Goal: Information Seeking & Learning: Learn about a topic

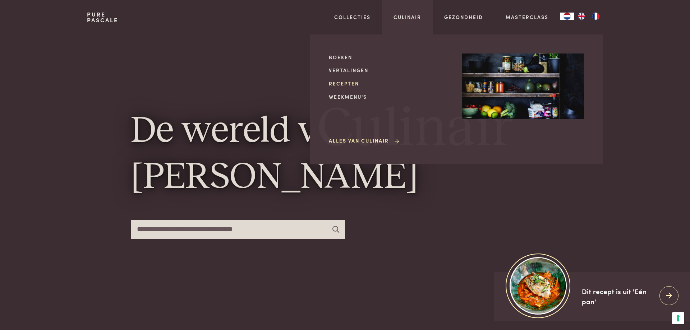
click at [344, 82] on link "Recepten" at bounding box center [390, 84] width 122 height 8
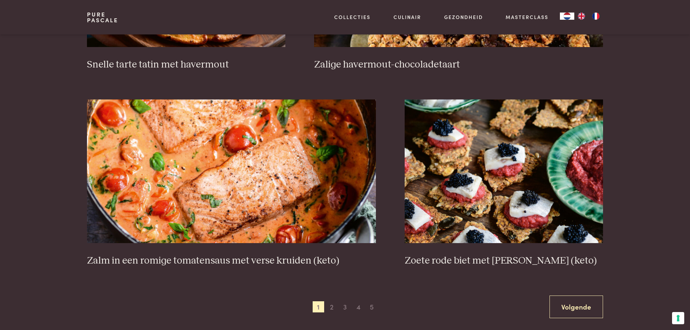
scroll to position [1247, 0]
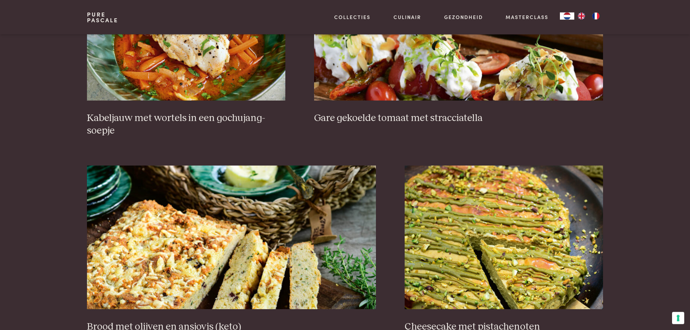
scroll to position [0, 0]
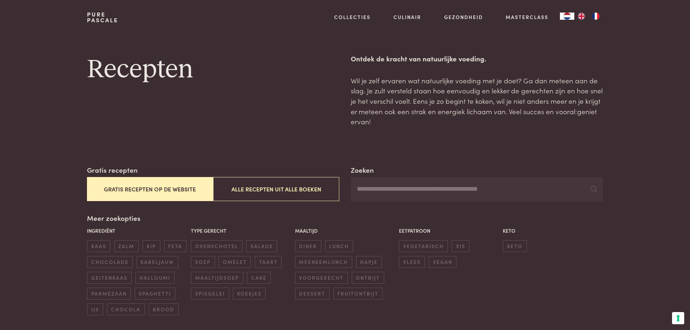
drag, startPoint x: 0, startPoint y: 224, endPoint x: 38, endPoint y: 70, distance: 158.9
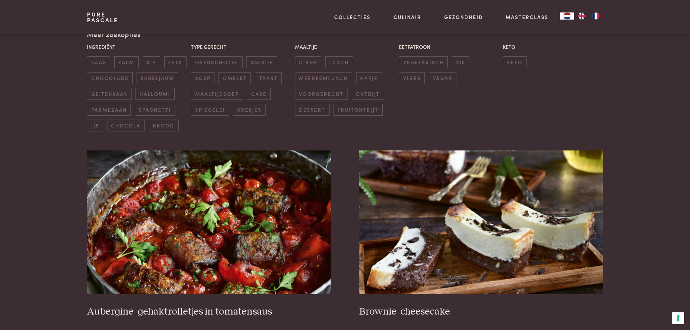
scroll to position [110, 0]
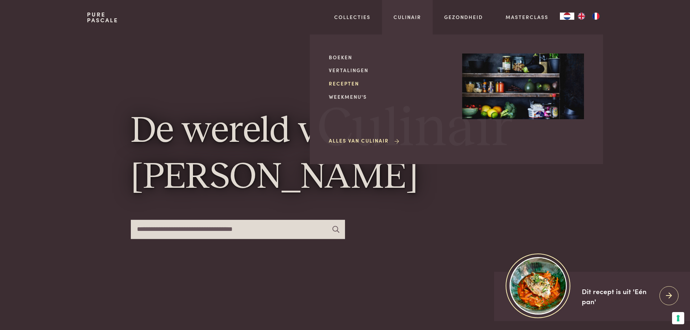
click at [341, 84] on link "Recepten" at bounding box center [390, 84] width 122 height 8
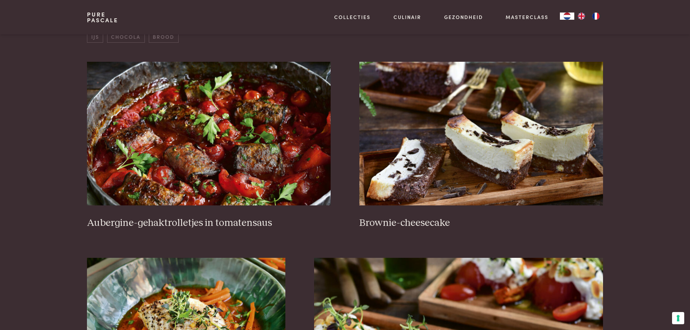
scroll to position [330, 0]
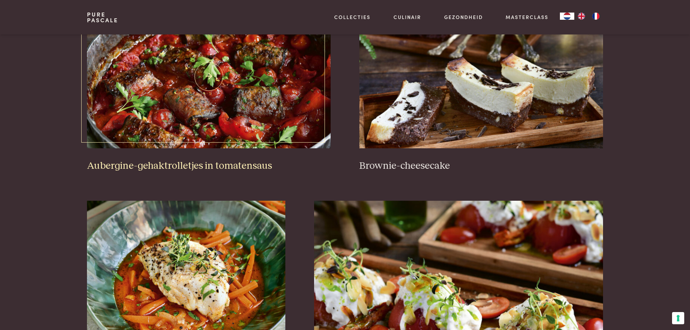
click at [179, 120] on img at bounding box center [209, 77] width 244 height 144
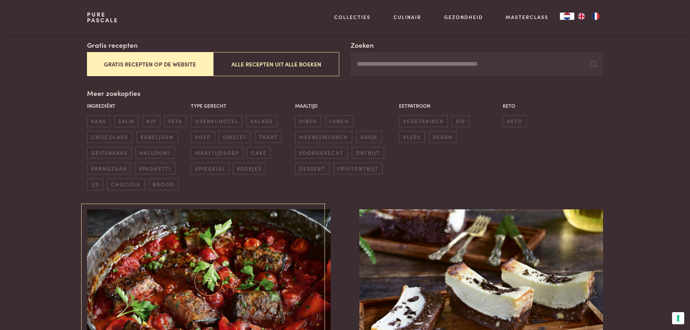
scroll to position [110, 0]
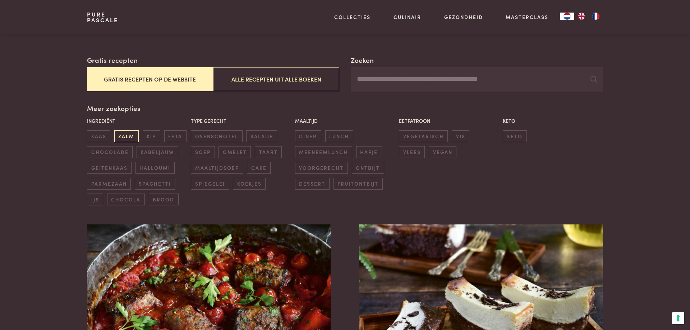
click at [137, 138] on span "zalm" at bounding box center [126, 137] width 24 height 12
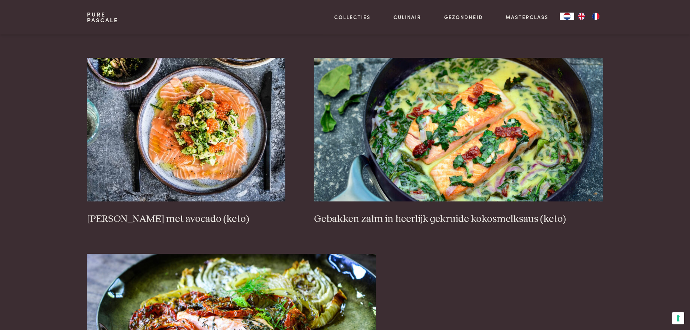
scroll to position [495, 0]
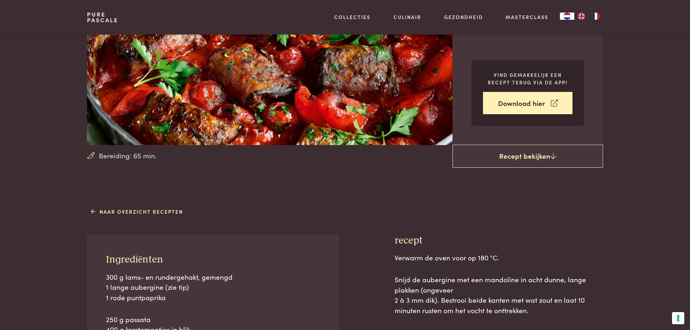
scroll to position [73, 0]
